Goal: Entertainment & Leisure: Consume media (video, audio)

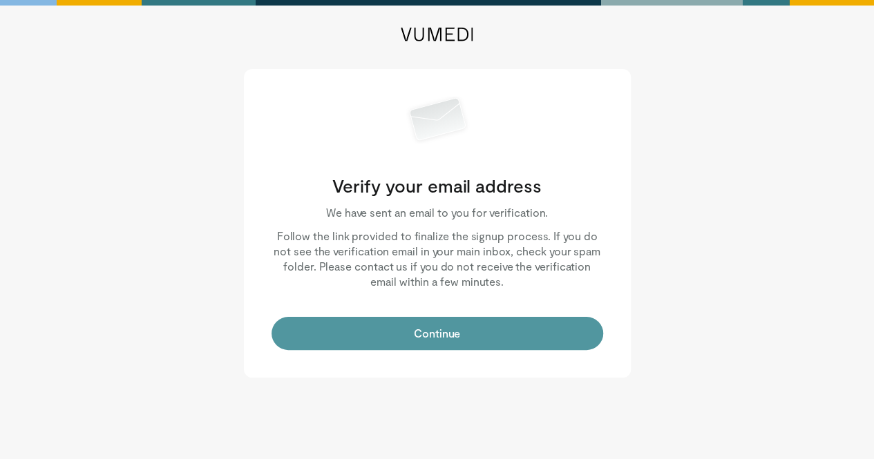
click at [446, 336] on button "Continue" at bounding box center [437, 333] width 332 height 33
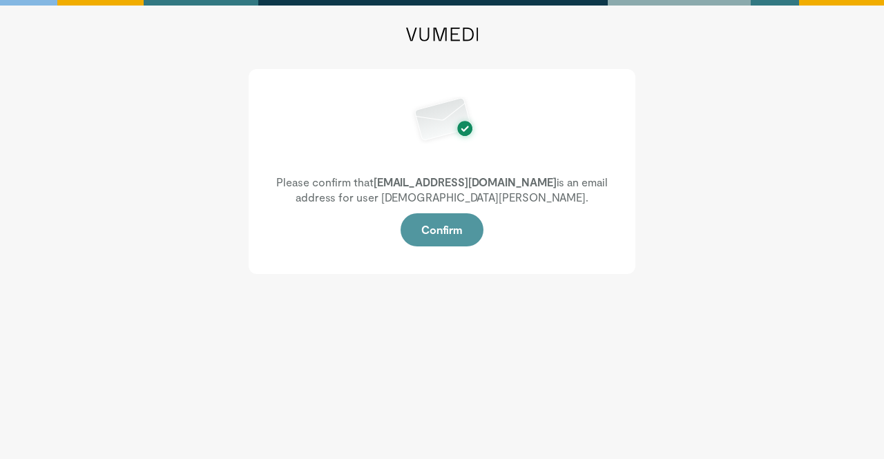
click at [450, 231] on button "Confirm" at bounding box center [442, 229] width 83 height 33
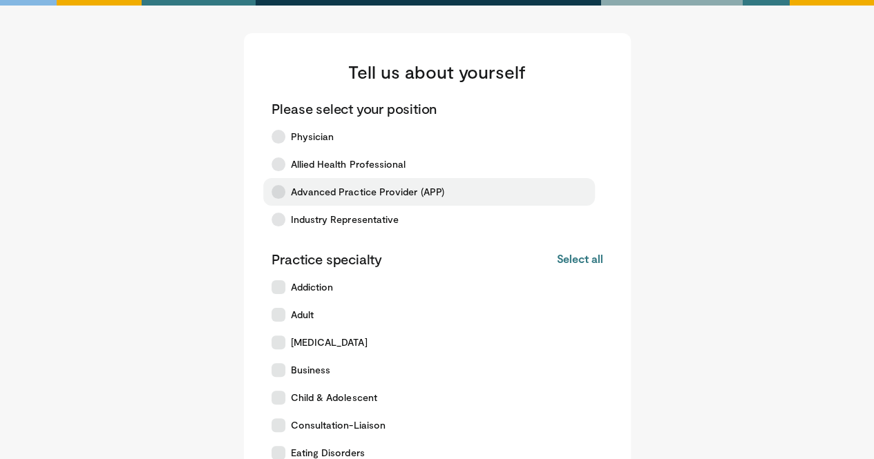
click at [279, 194] on icon at bounding box center [278, 192] width 14 height 14
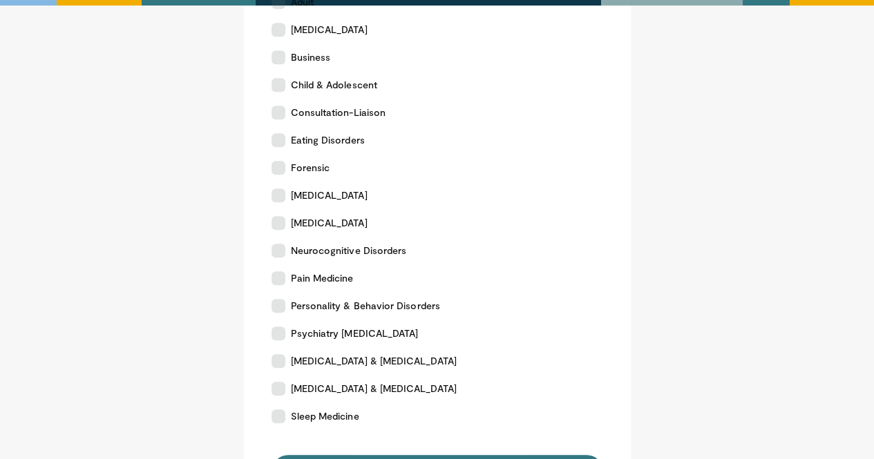
scroll to position [322, 0]
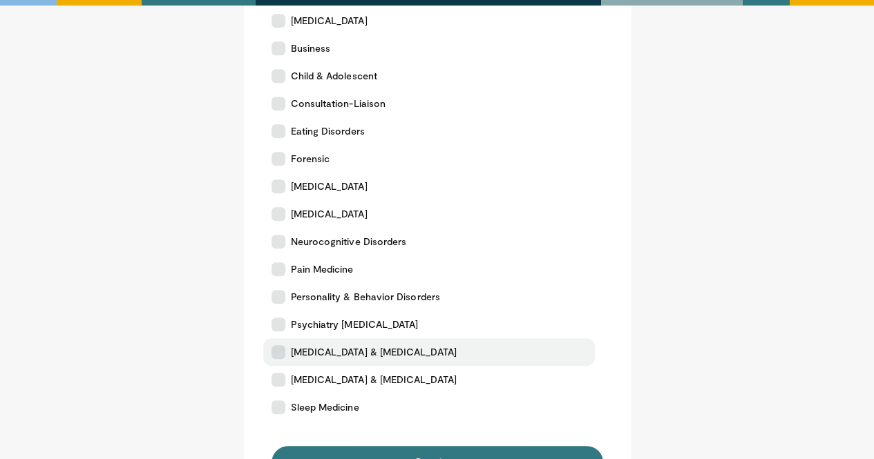
click at [280, 353] on icon at bounding box center [278, 352] width 14 height 14
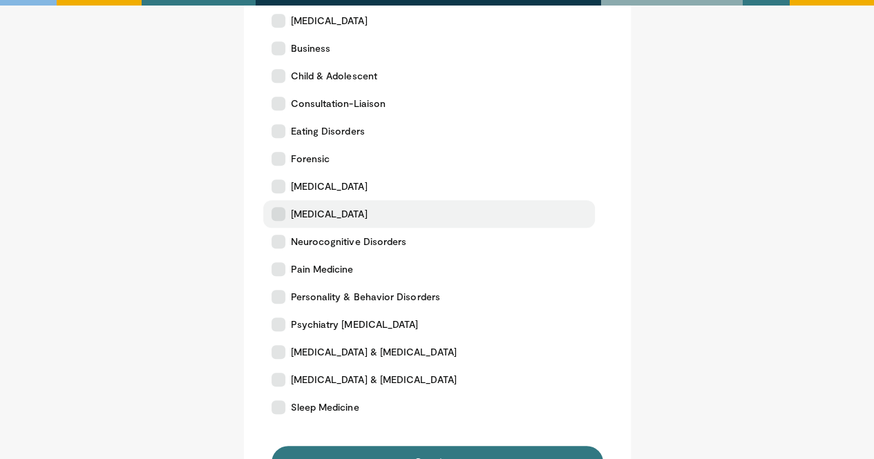
click at [280, 213] on icon at bounding box center [278, 214] width 14 height 14
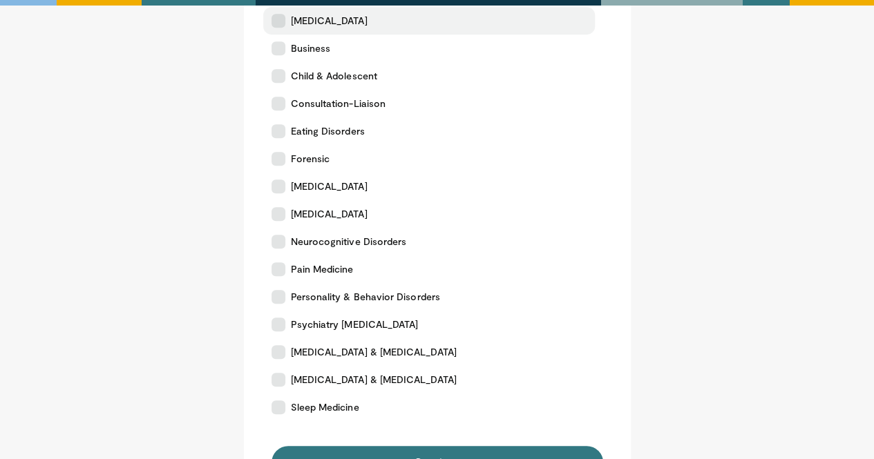
click at [283, 15] on icon at bounding box center [278, 21] width 14 height 14
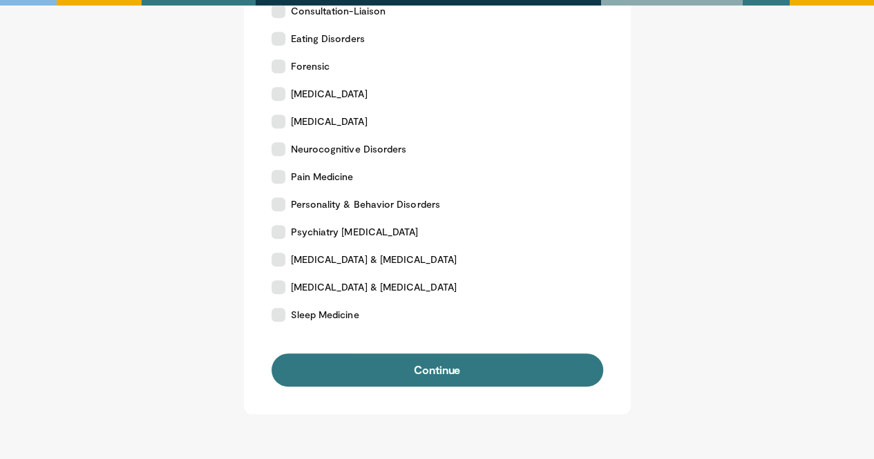
scroll to position [451, 0]
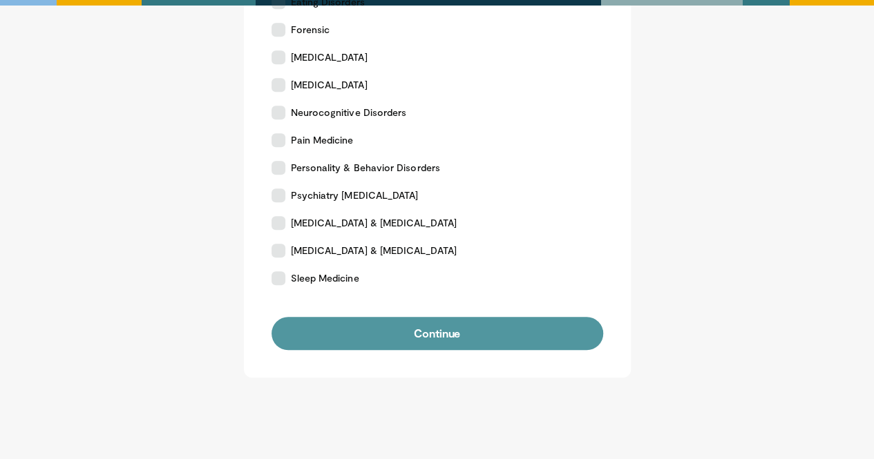
click at [446, 337] on button "Continue" at bounding box center [437, 333] width 332 height 33
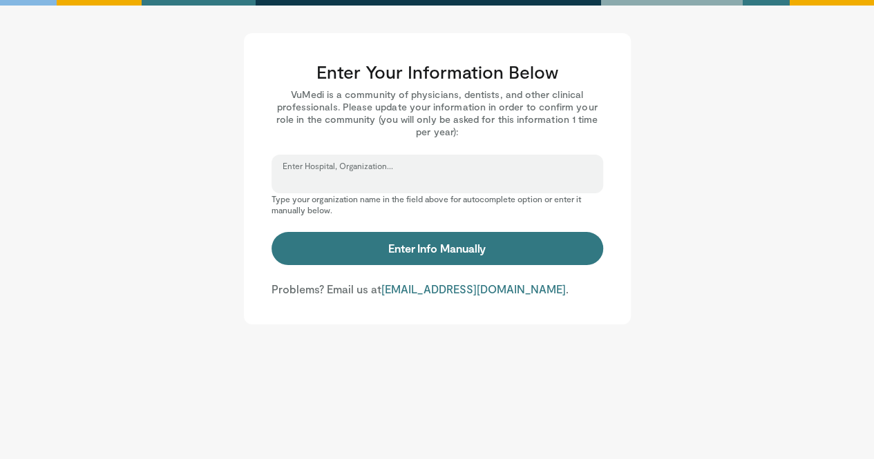
click at [399, 176] on input "Enter Hospital, Organization..." at bounding box center [437, 180] width 309 height 15
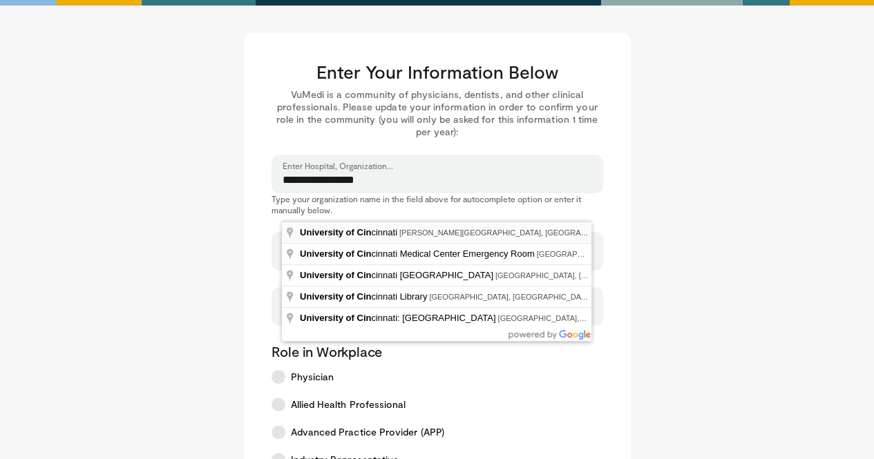
type input "**********"
select select "**"
type input "**********"
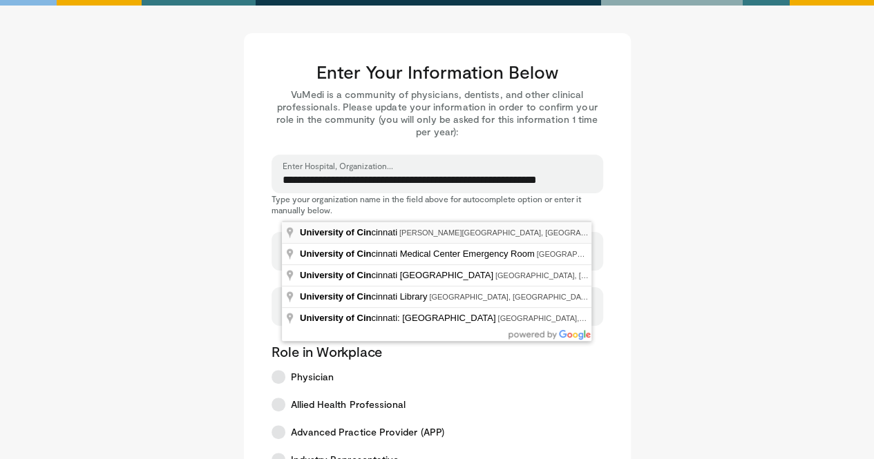
type input "****"
type input "*****"
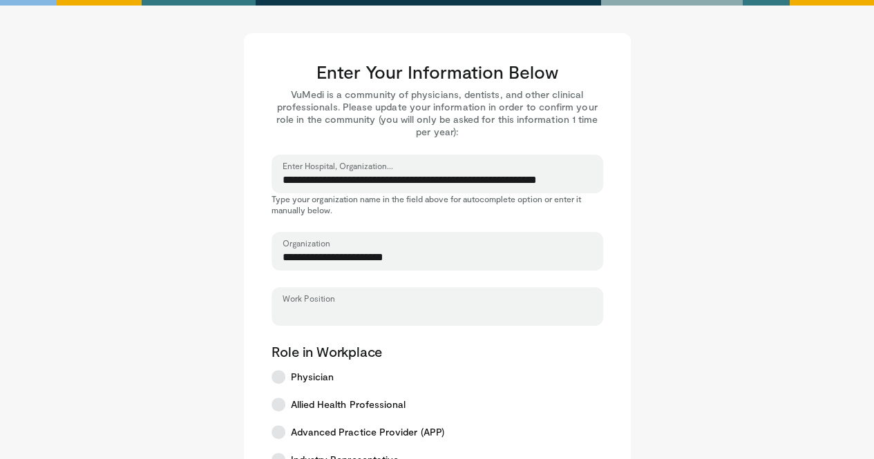
click at [353, 310] on input "Work Position" at bounding box center [437, 312] width 309 height 15
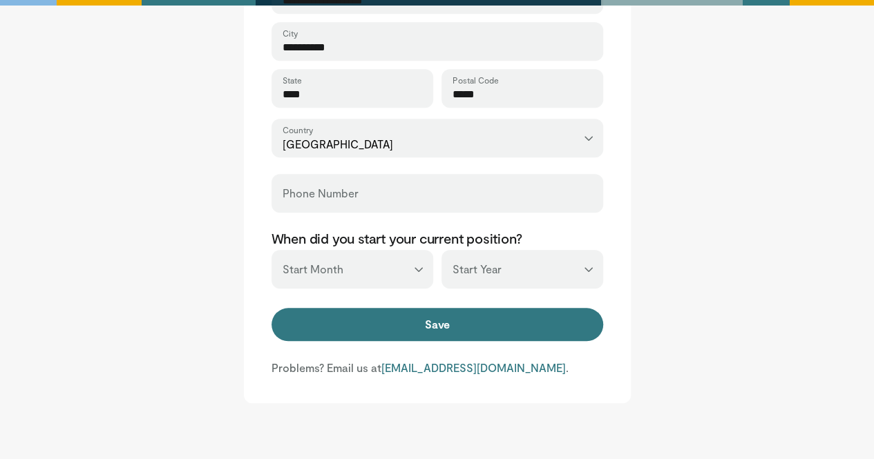
scroll to position [571, 0]
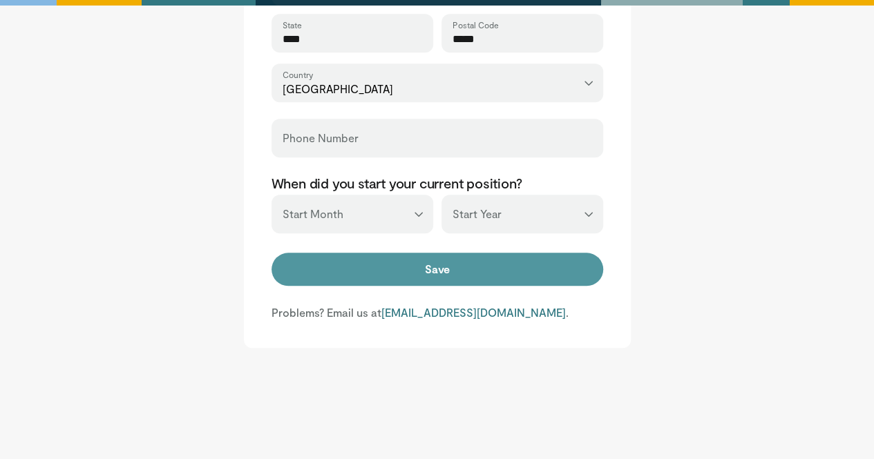
click at [435, 267] on button "Save" at bounding box center [437, 269] width 332 height 33
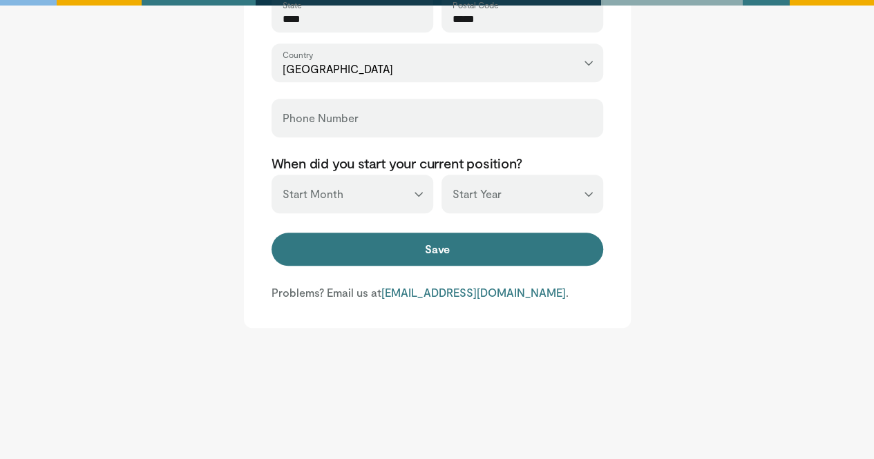
scroll to position [595, 0]
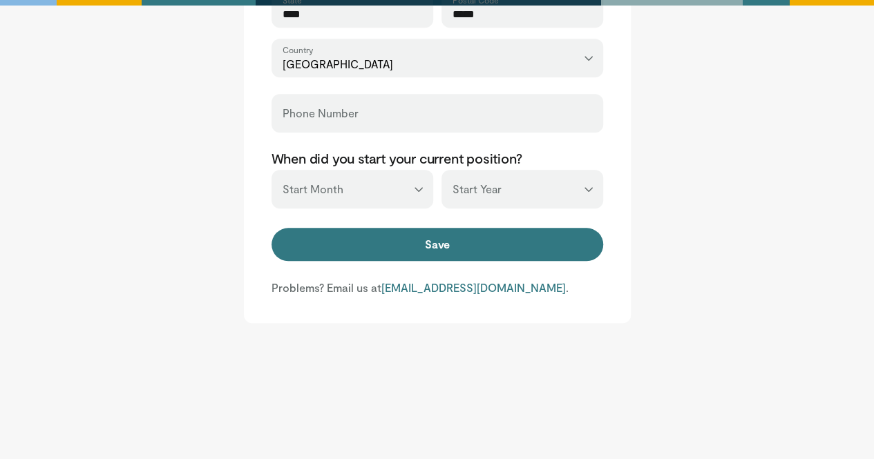
click at [419, 186] on select "*** ******* ******** ***** ***** *** **** **** ****** ********* ******* *******…" at bounding box center [352, 189] width 162 height 39
select select "*"
click at [271, 170] on select "*** ******* ******** ***** ***** *** **** **** ****** ********* ******* *******…" at bounding box center [352, 189] width 162 height 39
click at [592, 186] on select "*** **** **** **** **** **** **** **** **** **** **** **** **** **** **** **** …" at bounding box center [522, 189] width 162 height 39
select select "****"
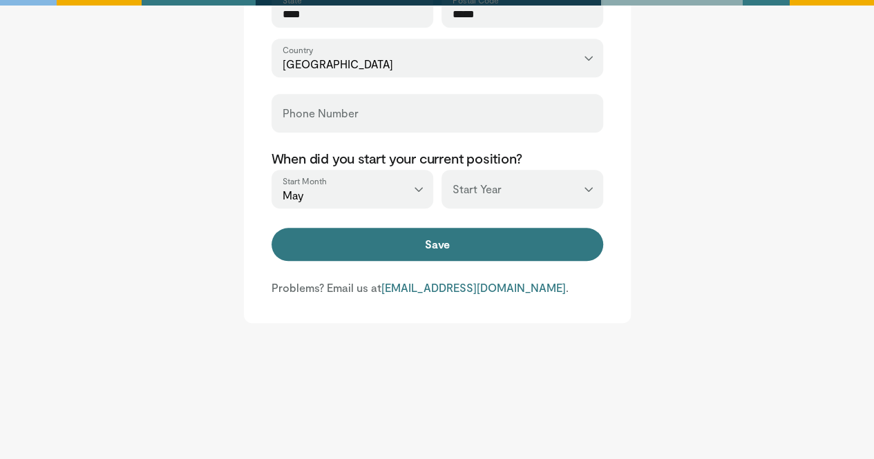
click at [441, 170] on select "*** **** **** **** **** **** **** **** **** **** **** **** **** **** **** **** …" at bounding box center [522, 189] width 162 height 39
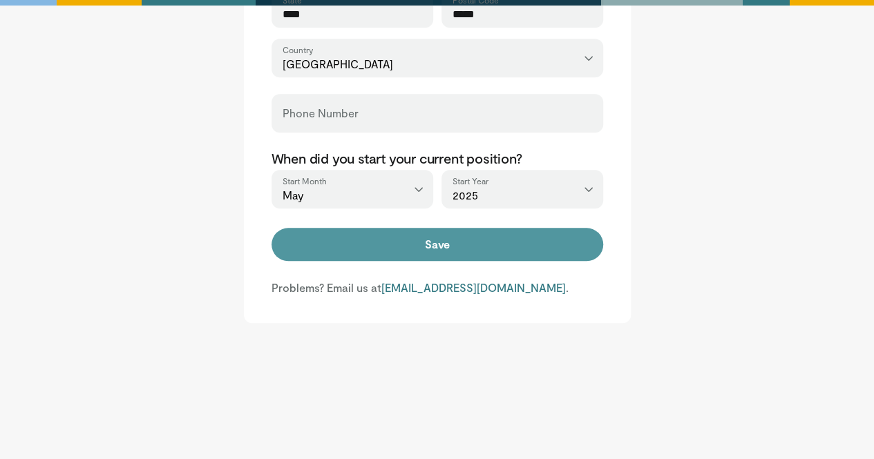
click at [441, 251] on button "Save" at bounding box center [437, 244] width 332 height 33
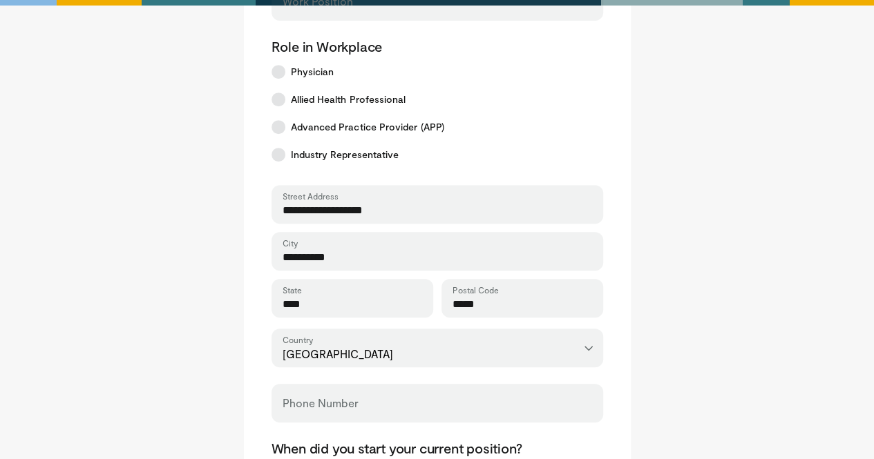
click at [560, 399] on div "Phone Number" at bounding box center [437, 403] width 332 height 39
click at [374, 403] on input "Phone Number" at bounding box center [437, 409] width 309 height 15
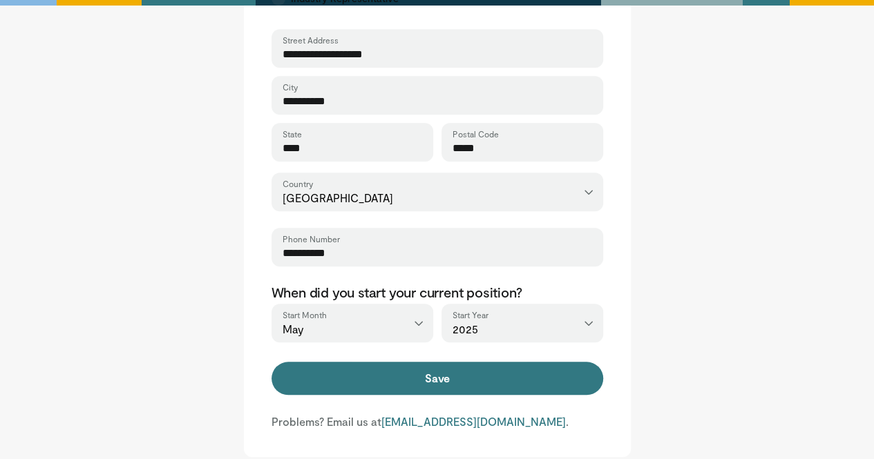
scroll to position [591, 0]
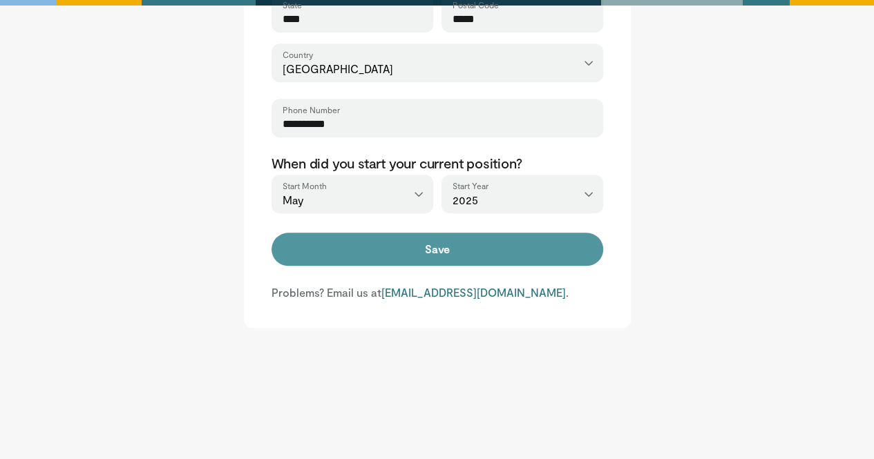
type input "**********"
click at [451, 249] on button "Save" at bounding box center [437, 249] width 332 height 33
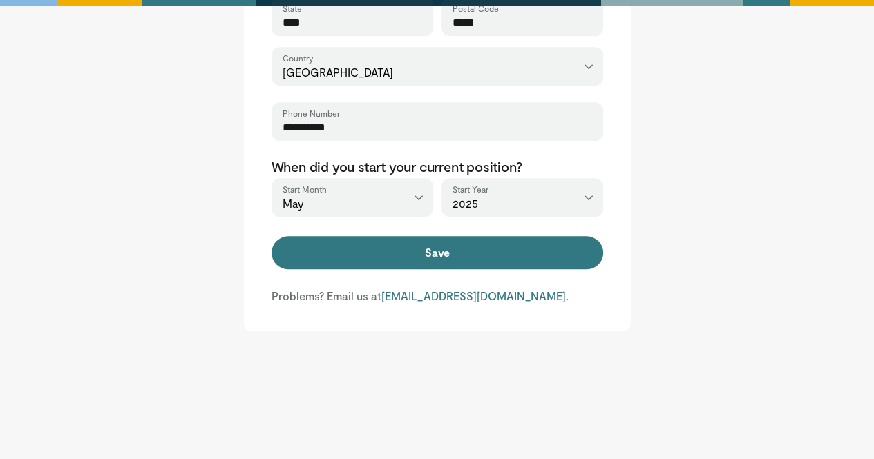
scroll to position [595, 0]
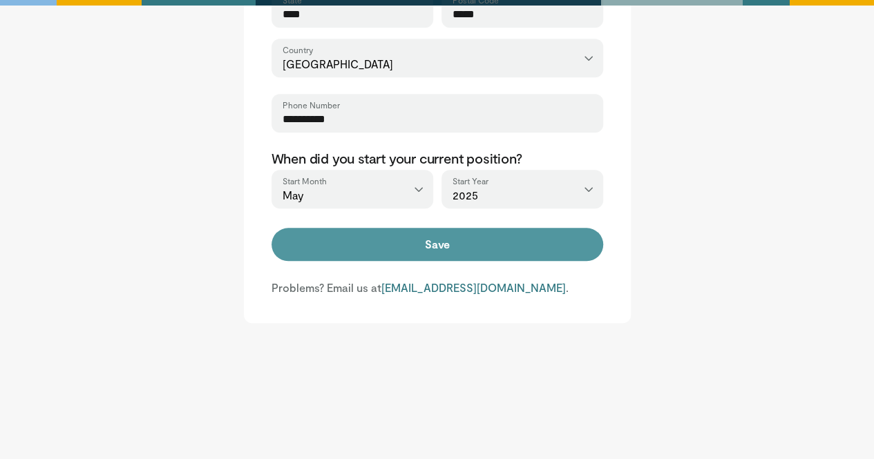
type input "**"
click at [451, 242] on button "Save" at bounding box center [437, 244] width 332 height 33
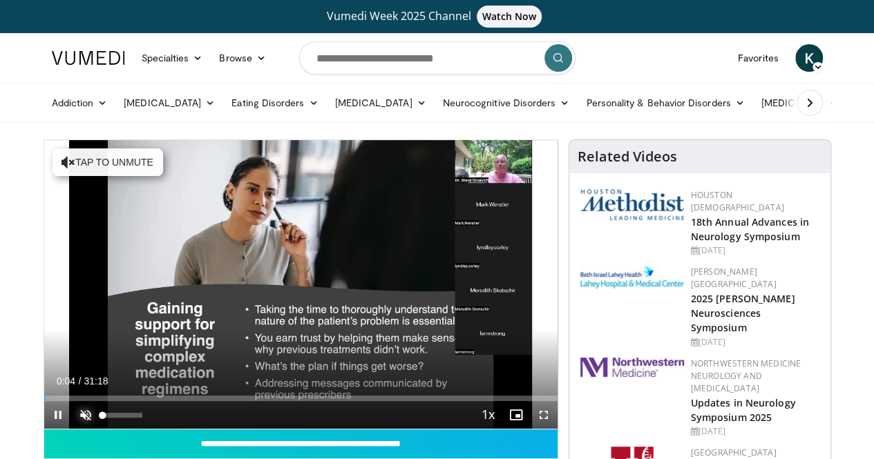
click at [72, 429] on span "Video Player" at bounding box center [86, 415] width 28 height 28
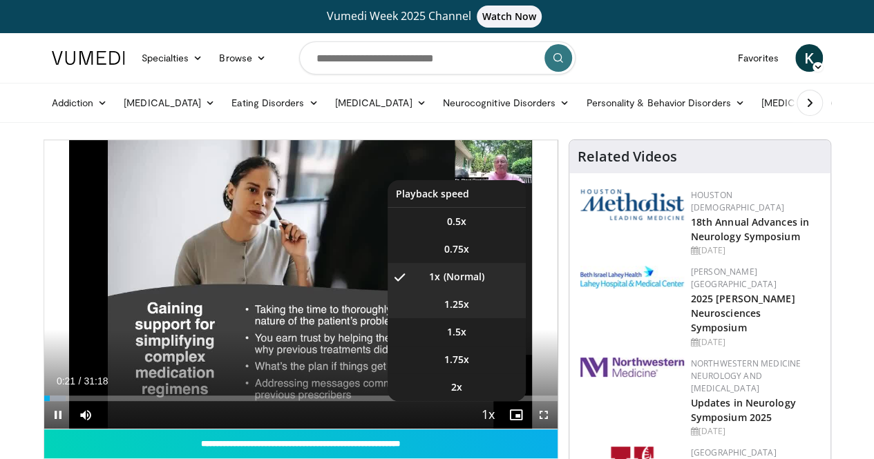
click at [469, 312] on span "1.25x" at bounding box center [456, 305] width 25 height 14
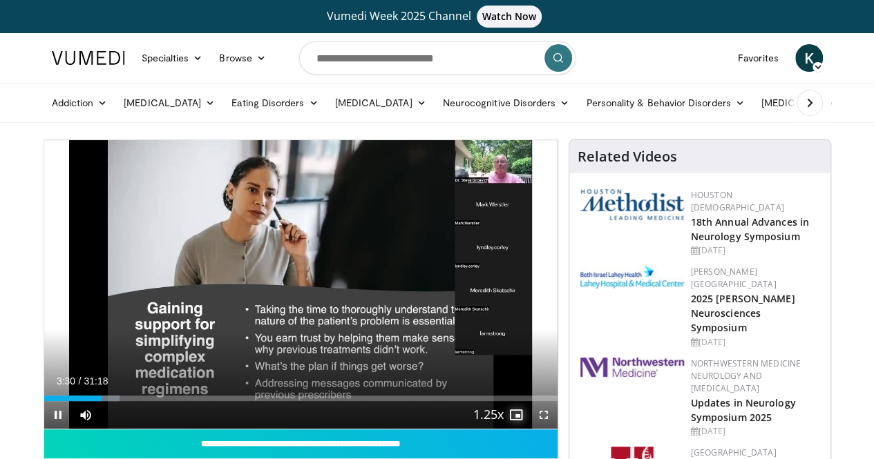
click at [525, 429] on span "Video Player" at bounding box center [516, 415] width 28 height 28
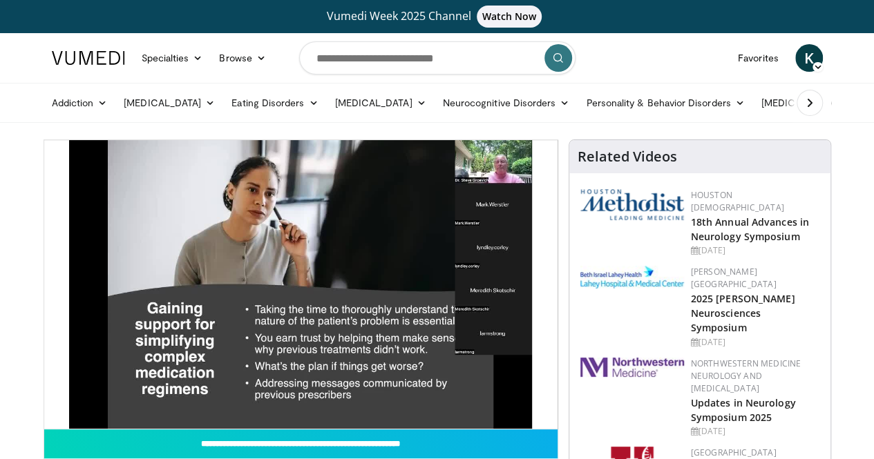
click at [591, 373] on div at bounding box center [632, 394] width 104 height 73
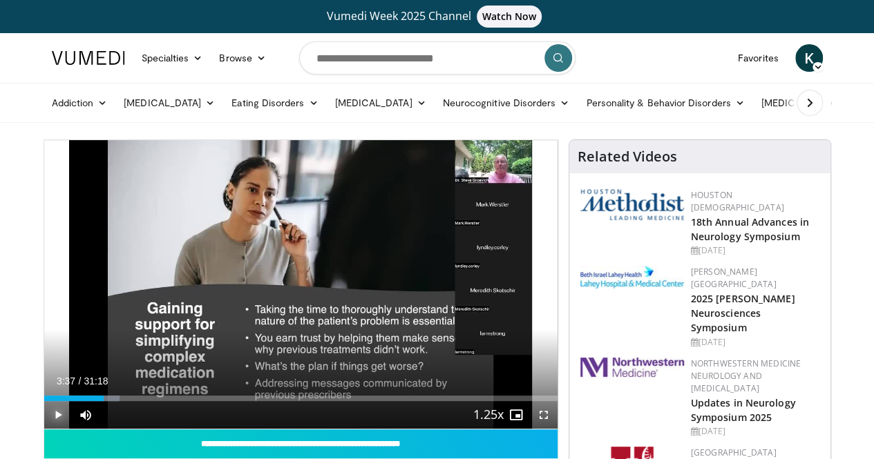
click at [44, 429] on span "Video Player" at bounding box center [58, 415] width 28 height 28
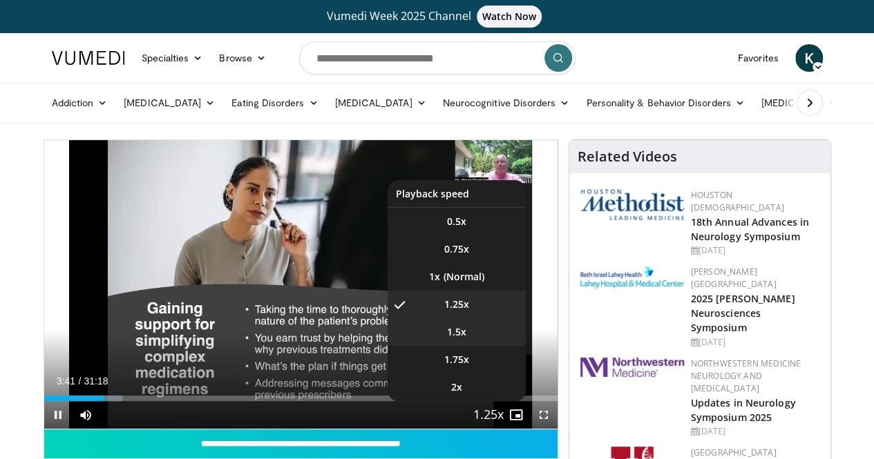
click at [466, 339] on span "1.5x" at bounding box center [456, 332] width 19 height 14
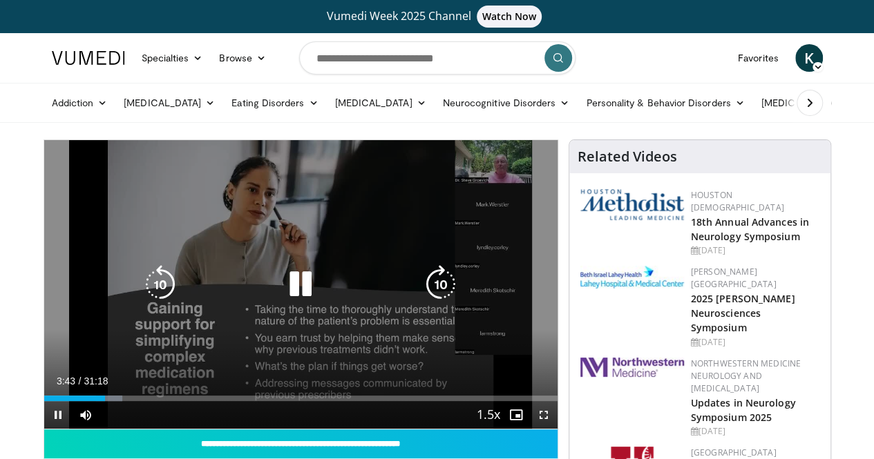
click at [557, 378] on div "10 seconds Tap to unmute" at bounding box center [300, 284] width 513 height 289
click at [289, 295] on icon "Video Player" at bounding box center [300, 284] width 39 height 39
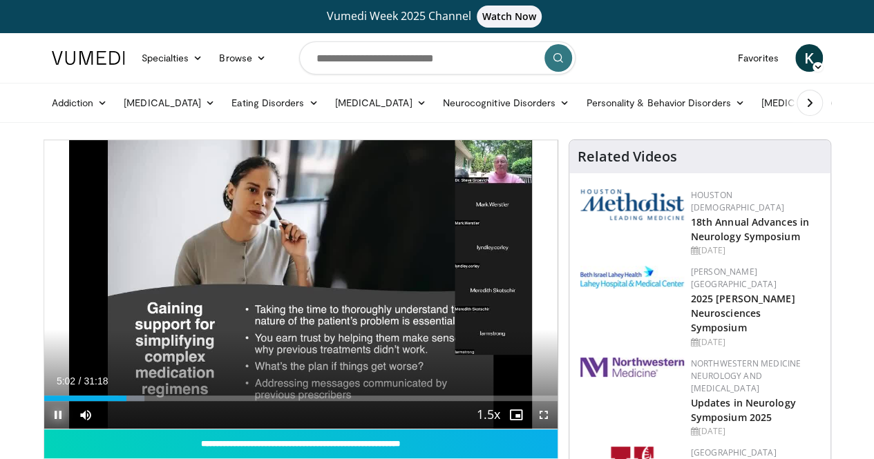
click at [44, 429] on span "Video Player" at bounding box center [58, 415] width 28 height 28
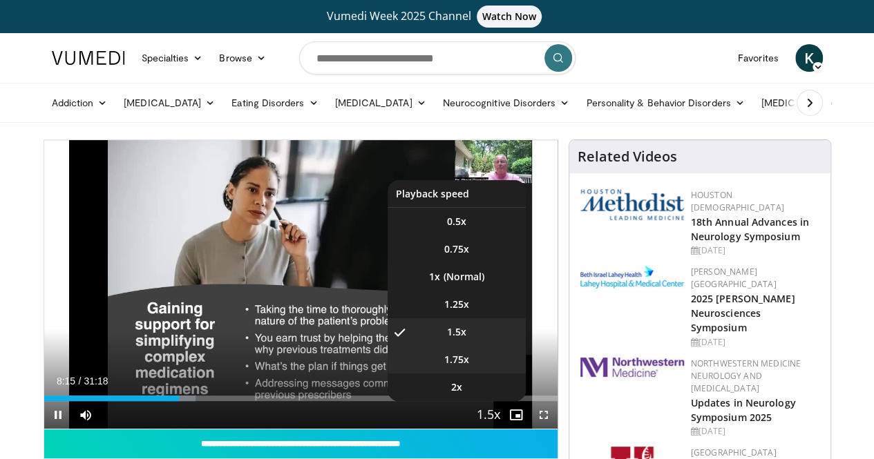
click at [466, 367] on span "1.75x" at bounding box center [456, 360] width 25 height 14
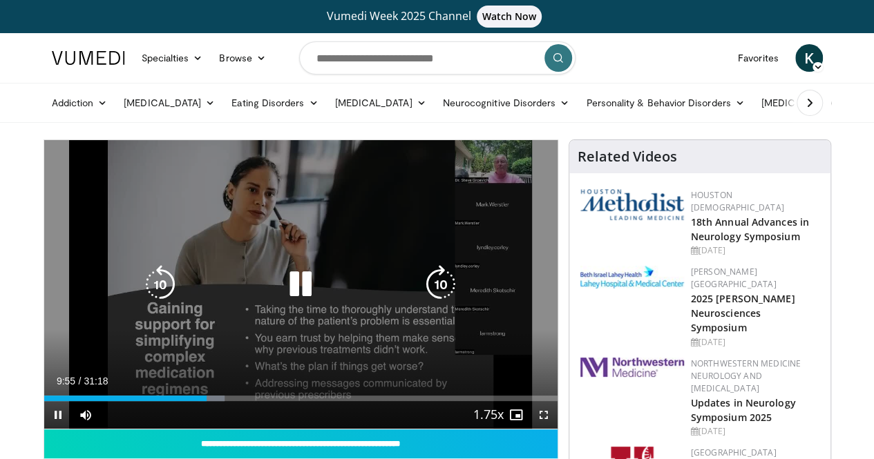
click at [441, 299] on icon "Video Player" at bounding box center [440, 284] width 39 height 39
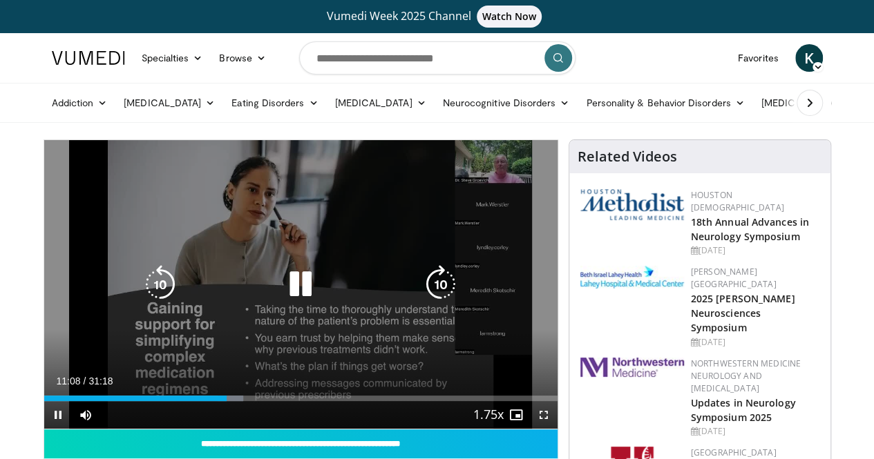
click at [439, 299] on icon "Video Player" at bounding box center [440, 284] width 39 height 39
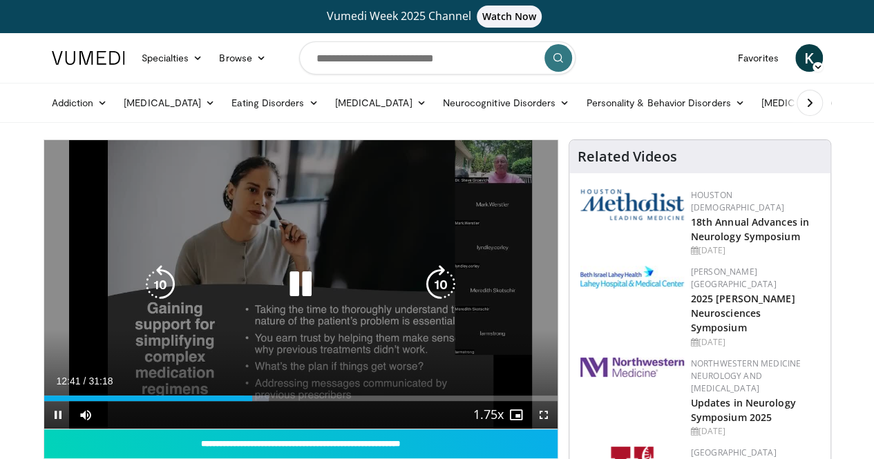
click at [439, 300] on icon "Video Player" at bounding box center [440, 284] width 39 height 39
click at [446, 291] on icon "Video Player" at bounding box center [440, 284] width 39 height 39
click at [446, 293] on icon "Video Player" at bounding box center [440, 284] width 39 height 39
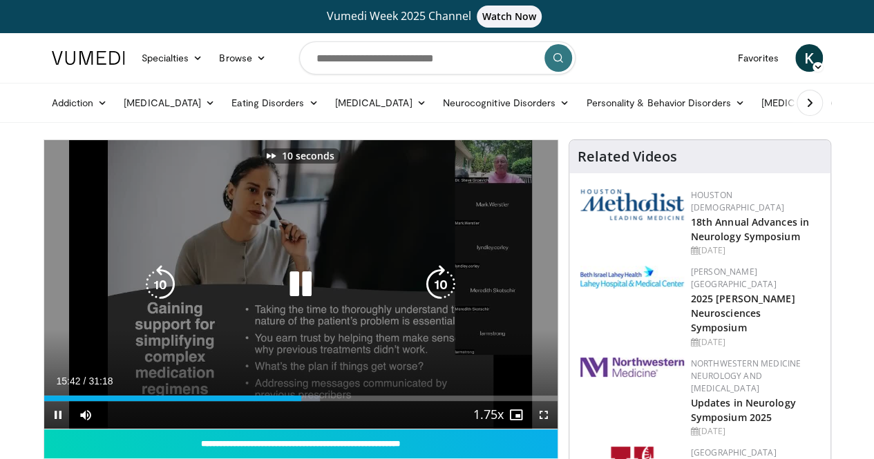
click at [446, 293] on icon "Video Player" at bounding box center [440, 284] width 39 height 39
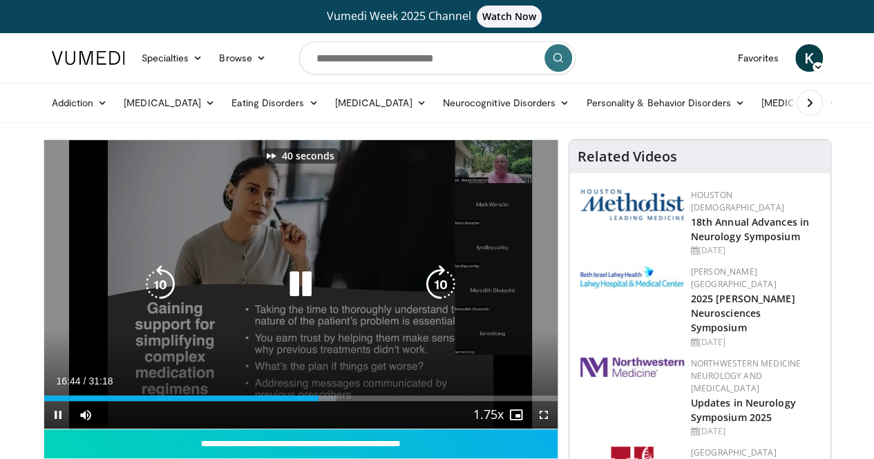
click at [446, 293] on icon "Video Player" at bounding box center [440, 284] width 39 height 39
click at [445, 291] on icon "Video Player" at bounding box center [440, 284] width 39 height 39
click at [438, 287] on icon "Video Player" at bounding box center [440, 284] width 39 height 39
click at [467, 338] on div "10 seconds Tap to unmute" at bounding box center [300, 284] width 513 height 289
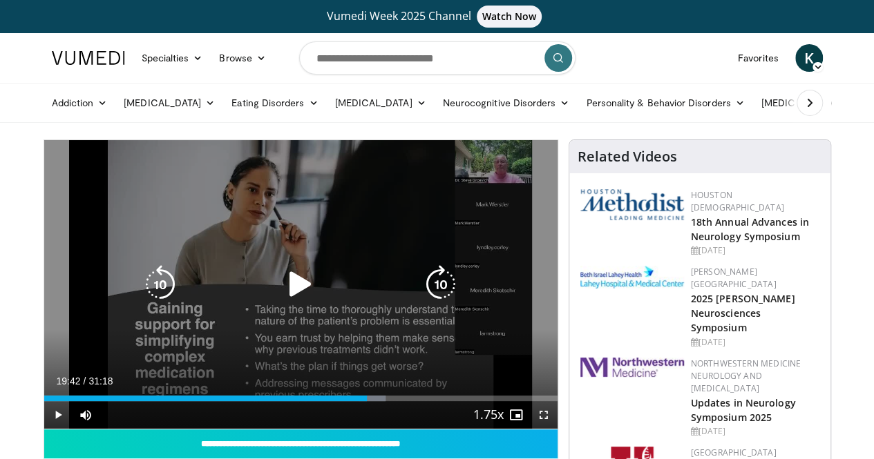
click at [291, 303] on icon "Video Player" at bounding box center [300, 284] width 39 height 39
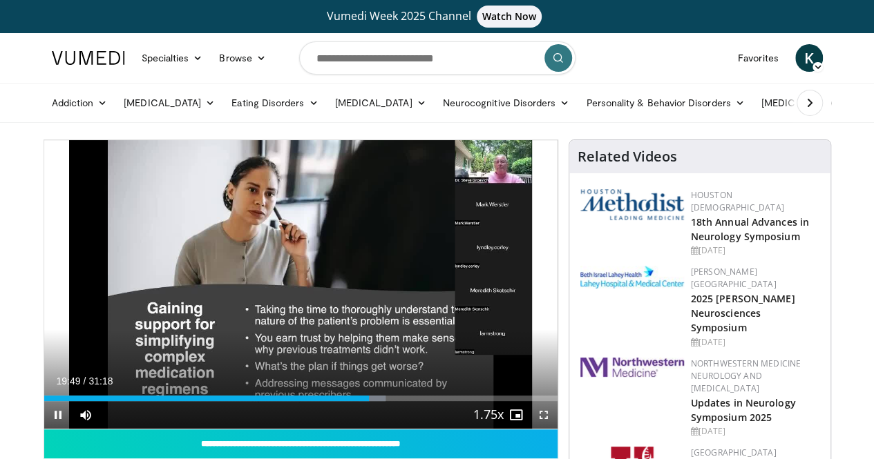
click at [452, 289] on div "10 seconds Tap to unmute" at bounding box center [300, 284] width 513 height 289
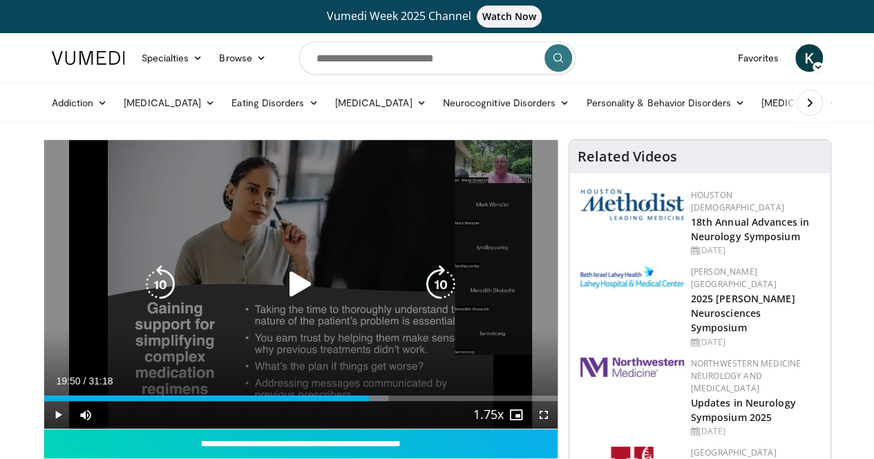
click at [442, 298] on icon "Video Player" at bounding box center [440, 284] width 39 height 39
click at [434, 297] on icon "Video Player" at bounding box center [440, 284] width 39 height 39
click at [287, 295] on icon "Video Player" at bounding box center [300, 284] width 39 height 39
click at [433, 304] on icon "Video Player" at bounding box center [440, 284] width 39 height 39
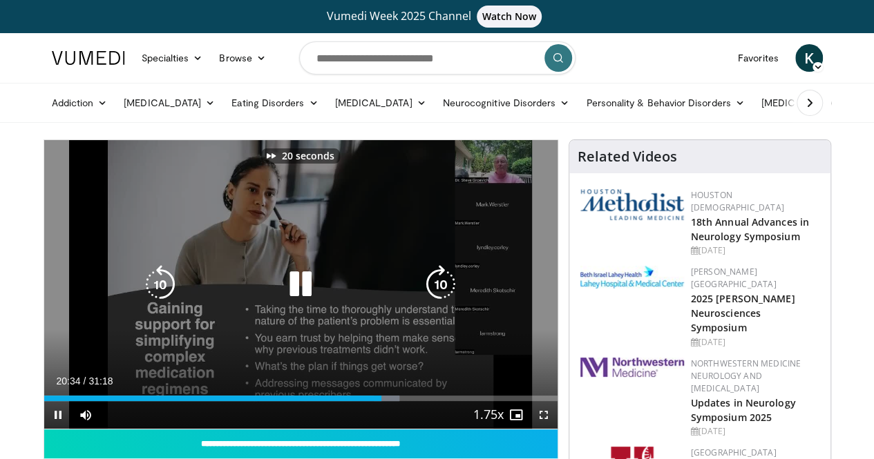
click at [433, 304] on icon "Video Player" at bounding box center [440, 284] width 39 height 39
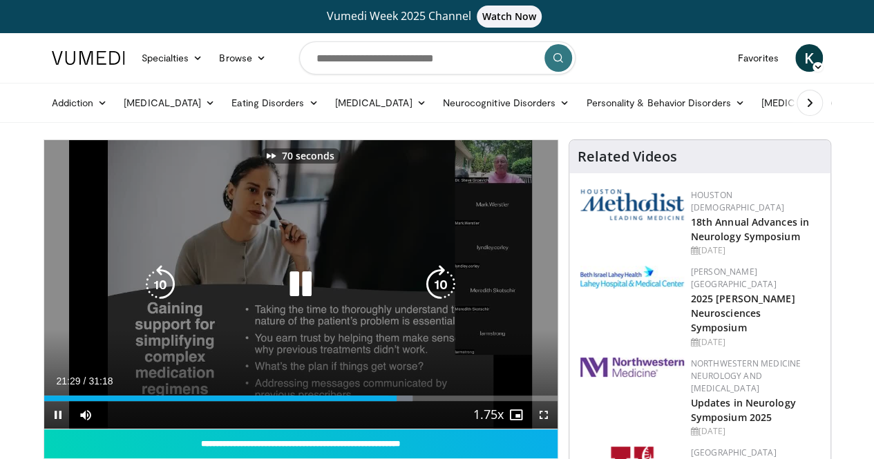
click at [433, 304] on icon "Video Player" at bounding box center [440, 284] width 39 height 39
click at [441, 300] on icon "Video Player" at bounding box center [440, 284] width 39 height 39
click at [450, 292] on icon "Video Player" at bounding box center [440, 284] width 39 height 39
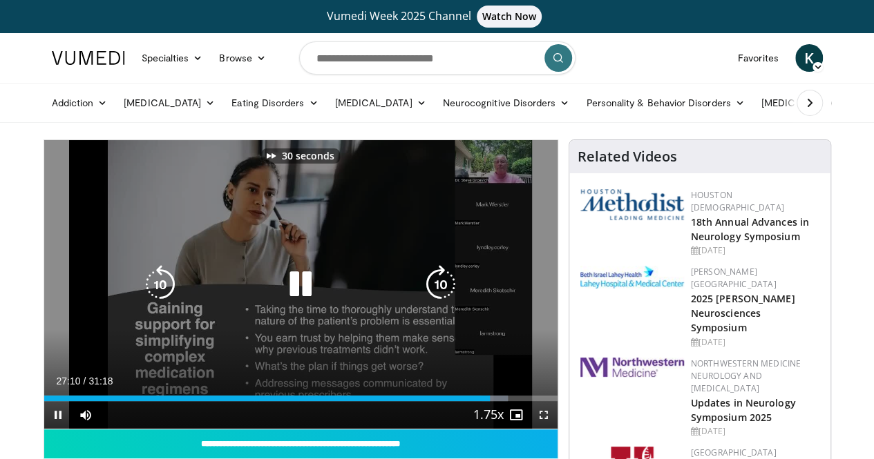
click at [450, 292] on icon "Video Player" at bounding box center [440, 284] width 39 height 39
click at [296, 289] on icon "Video Player" at bounding box center [300, 284] width 39 height 39
click at [282, 298] on icon "Video Player" at bounding box center [300, 284] width 39 height 39
click at [444, 303] on icon "Video Player" at bounding box center [440, 284] width 39 height 39
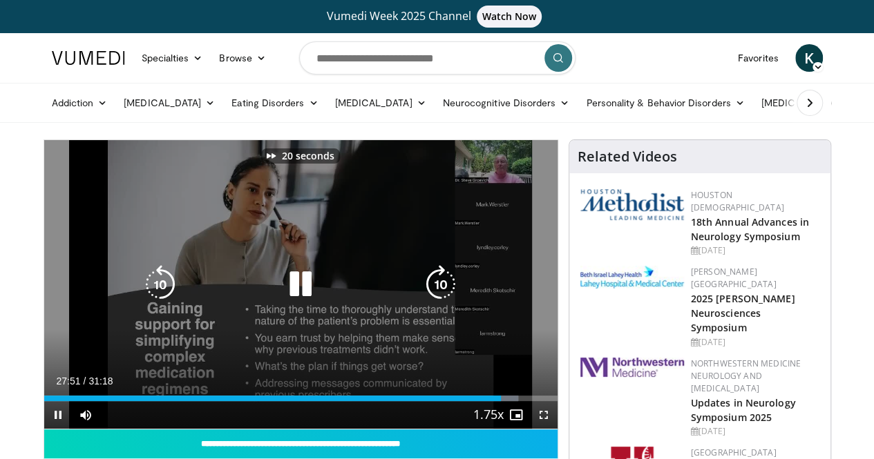
click at [444, 303] on icon "Video Player" at bounding box center [440, 284] width 39 height 39
click at [435, 296] on icon "Video Player" at bounding box center [440, 284] width 39 height 39
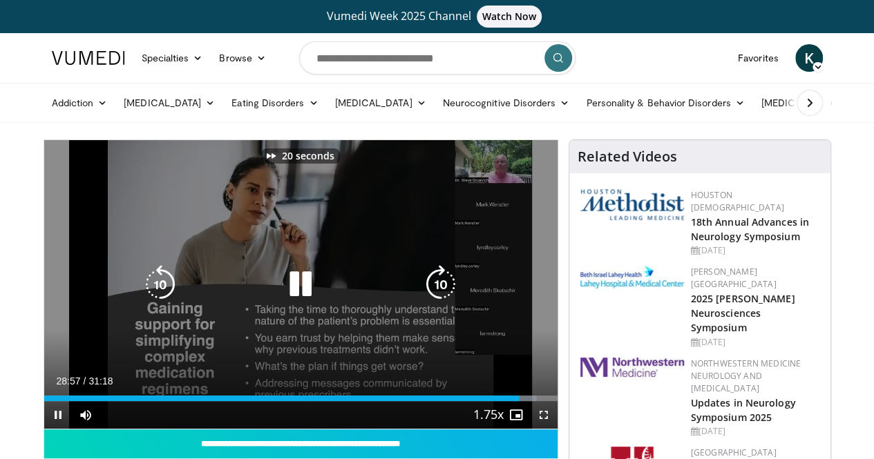
click at [435, 296] on icon "Video Player" at bounding box center [440, 284] width 39 height 39
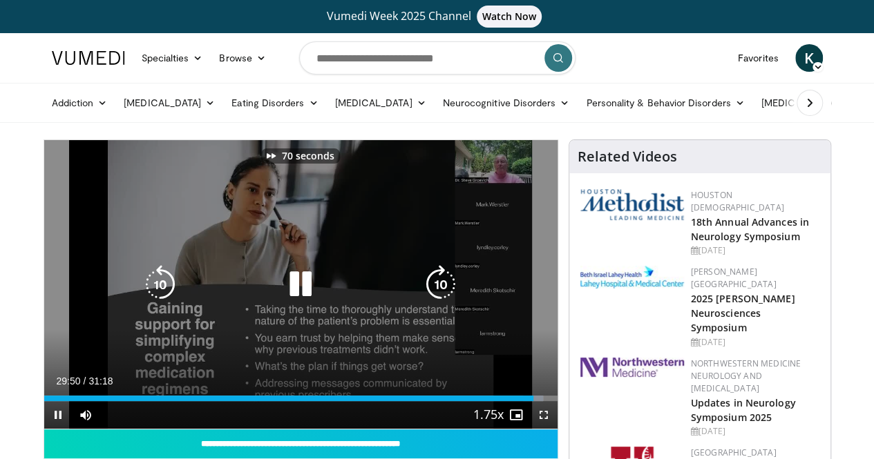
click at [435, 296] on icon "Video Player" at bounding box center [440, 284] width 39 height 39
click at [302, 303] on icon "Video Player" at bounding box center [300, 284] width 39 height 39
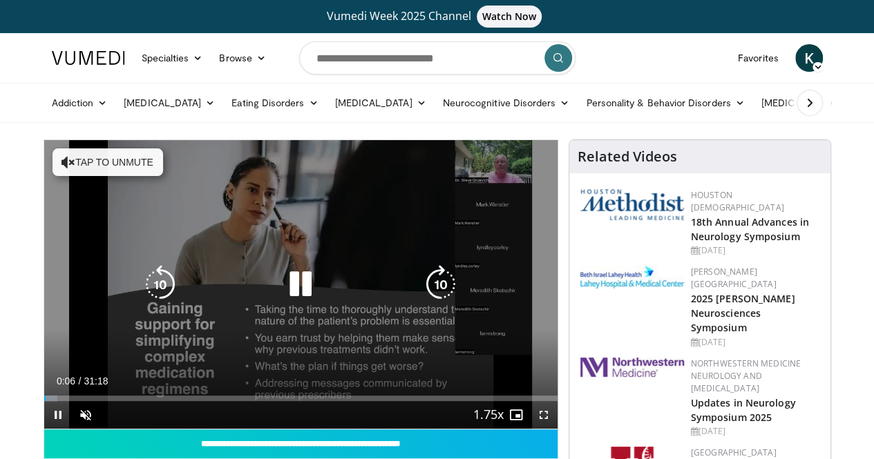
click at [77, 161] on button "Tap to unmute" at bounding box center [107, 163] width 111 height 28
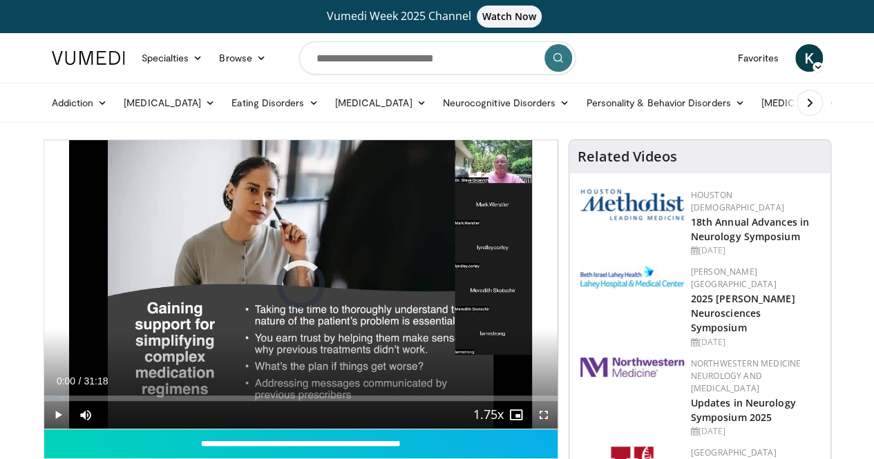
drag, startPoint x: 14, startPoint y: 423, endPoint x: 7, endPoint y: 422, distance: 6.9
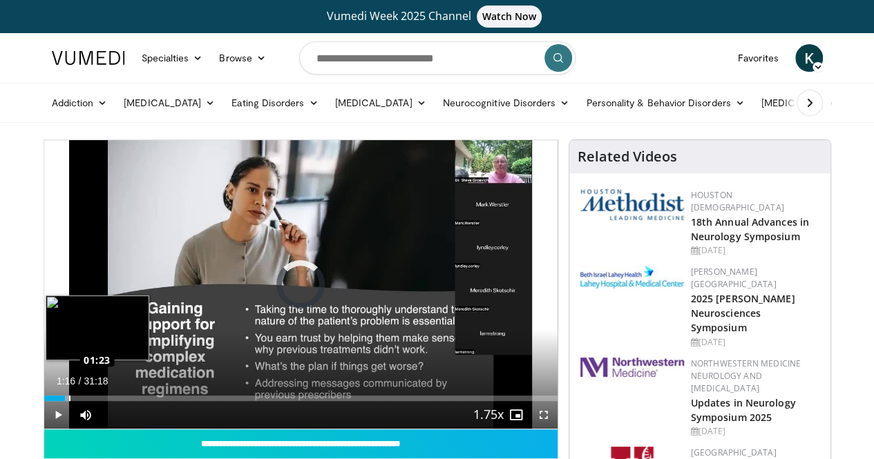
drag, startPoint x: 14, startPoint y: 422, endPoint x: 33, endPoint y: 422, distance: 19.3
click at [44, 401] on div "Loaded : 4.75% 01:21 01:23" at bounding box center [300, 399] width 513 height 6
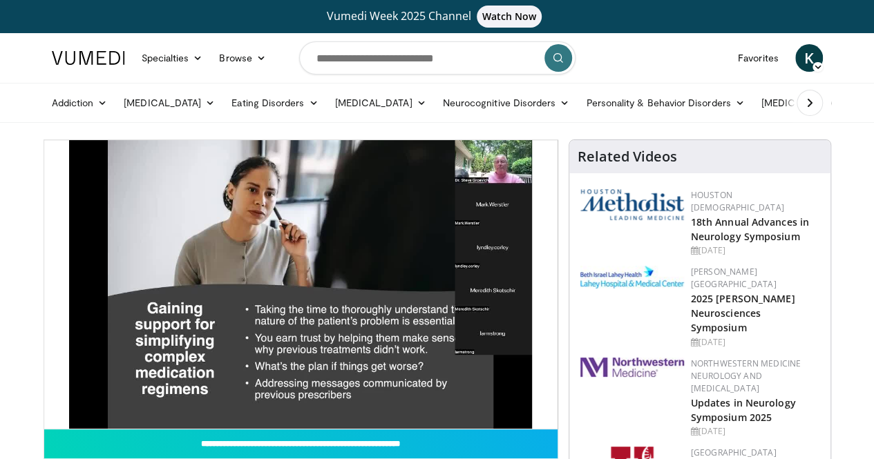
click at [44, 422] on div "10 seconds Tap to unmute" at bounding box center [300, 284] width 513 height 289
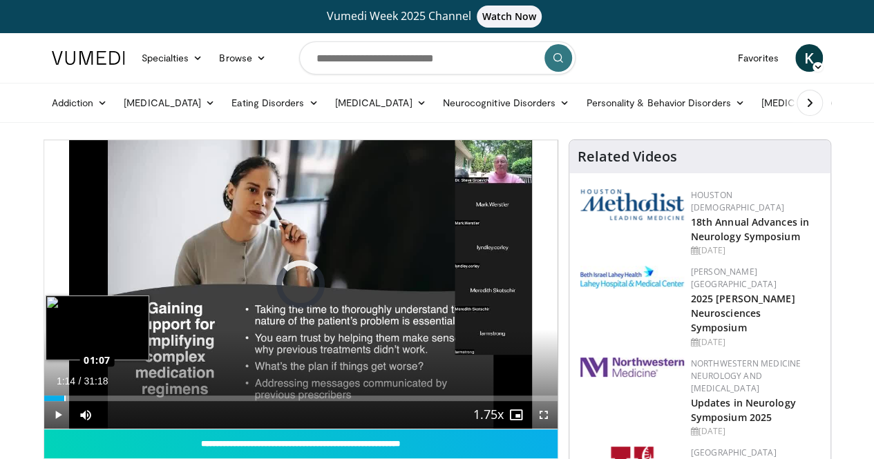
click at [44, 401] on div "Loaded : 3.73% 01:09 01:07" at bounding box center [300, 399] width 513 height 6
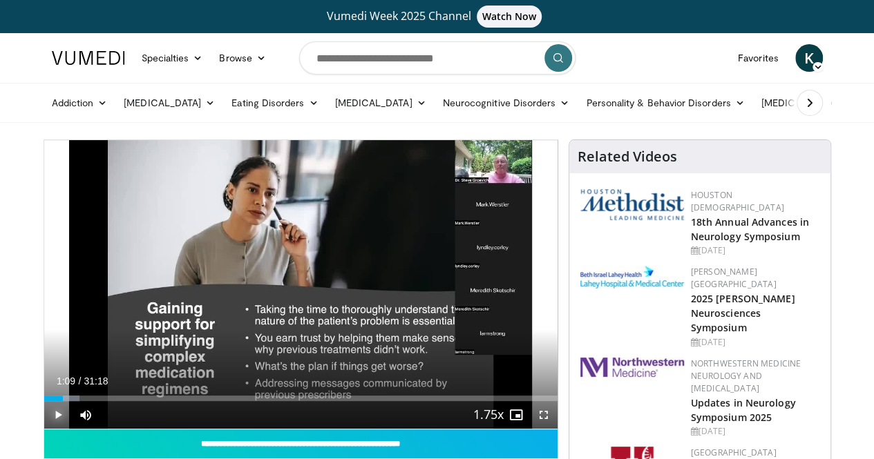
drag, startPoint x: 29, startPoint y: 423, endPoint x: 23, endPoint y: 439, distance: 17.7
click at [44, 429] on span "Video Player" at bounding box center [58, 415] width 28 height 28
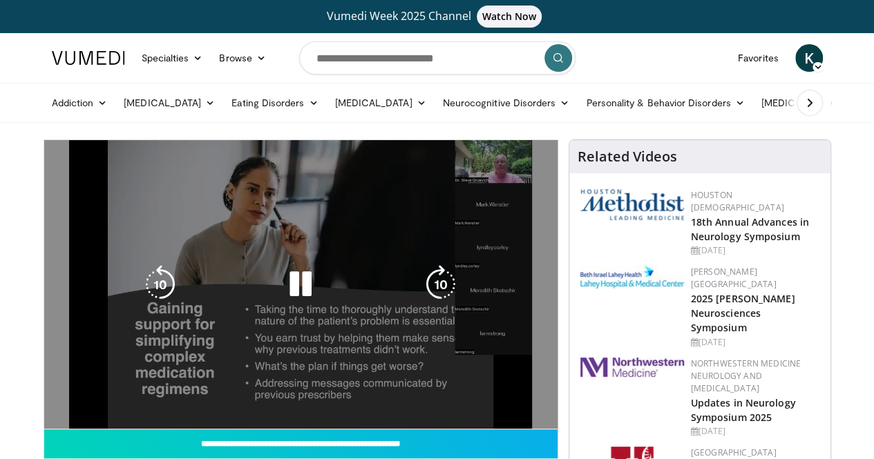
click at [44, 429] on div "10 seconds Tap to unmute" at bounding box center [300, 284] width 513 height 289
